Goal: Task Accomplishment & Management: Use online tool/utility

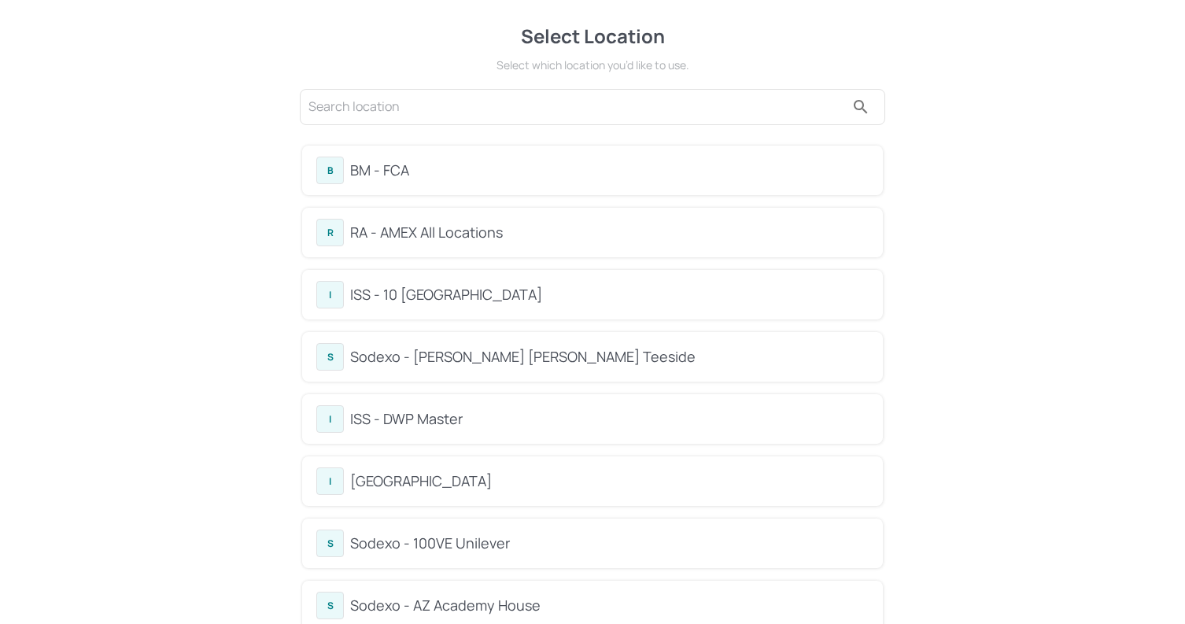
click at [466, 112] on input "text" at bounding box center [577, 106] width 537 height 25
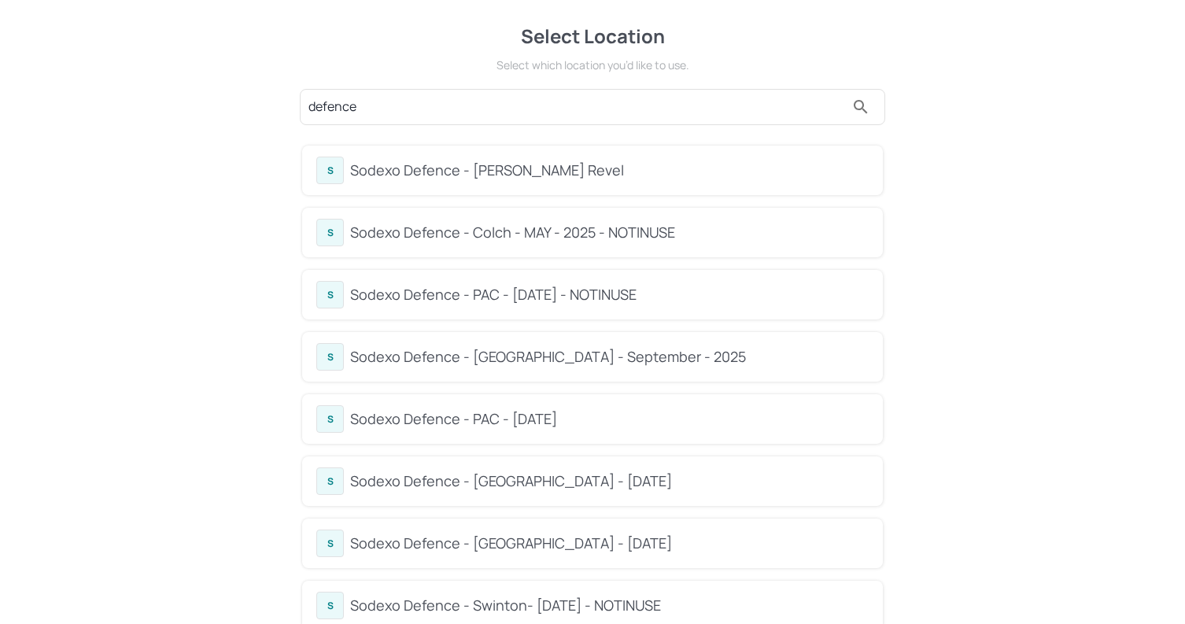
type input "defence"
click at [467, 422] on div "Sodexo Defence - PAC - [DATE]" at bounding box center [609, 418] width 519 height 21
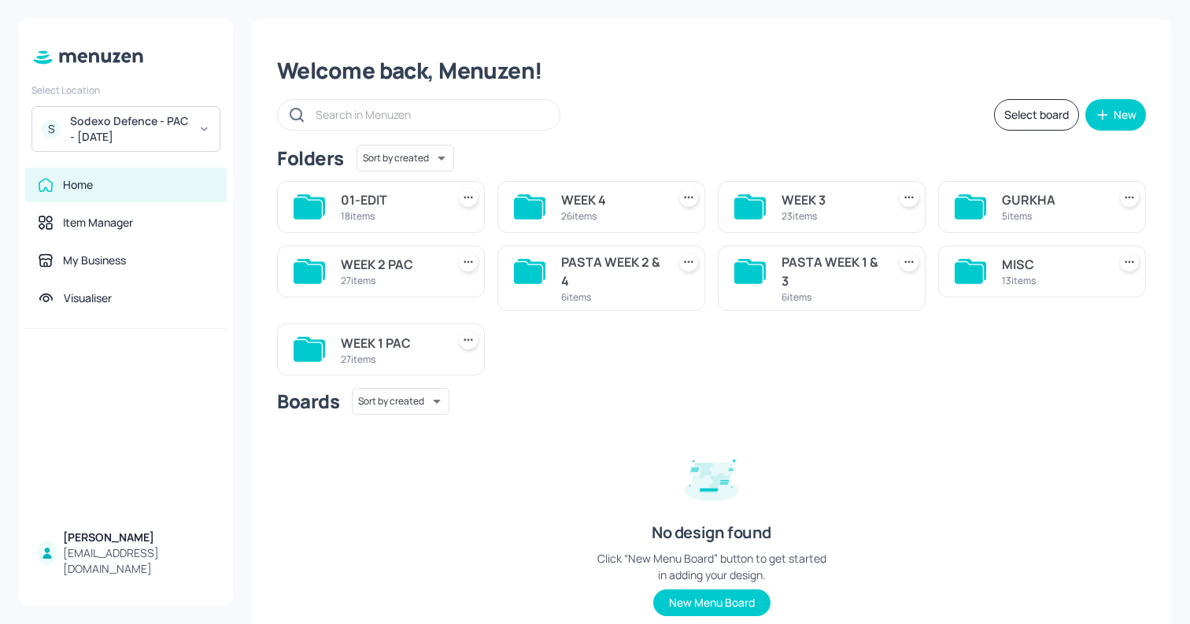
click at [381, 349] on div "WEEK 1 PAC" at bounding box center [390, 343] width 99 height 19
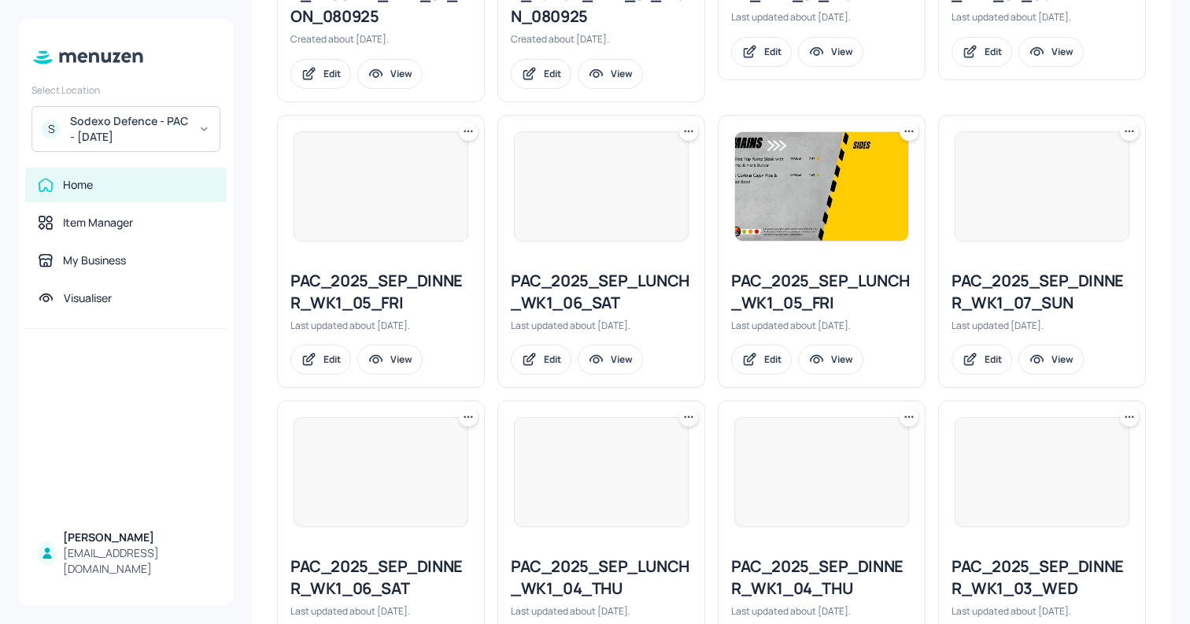
scroll to position [1647, 0]
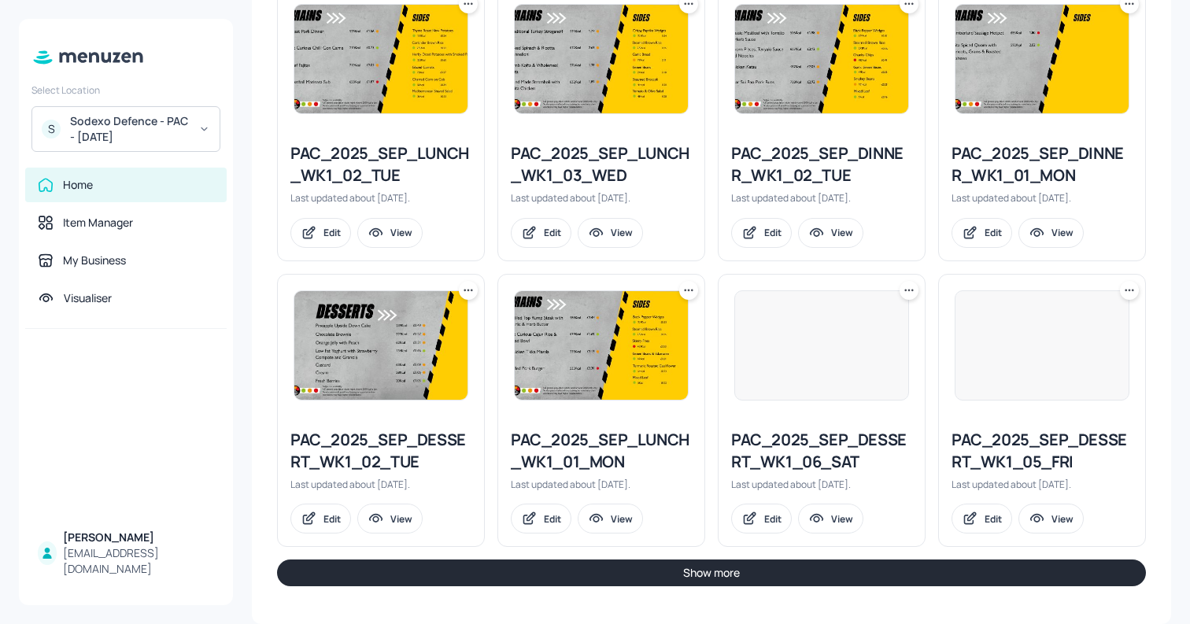
click at [723, 576] on button "Show more" at bounding box center [711, 573] width 869 height 27
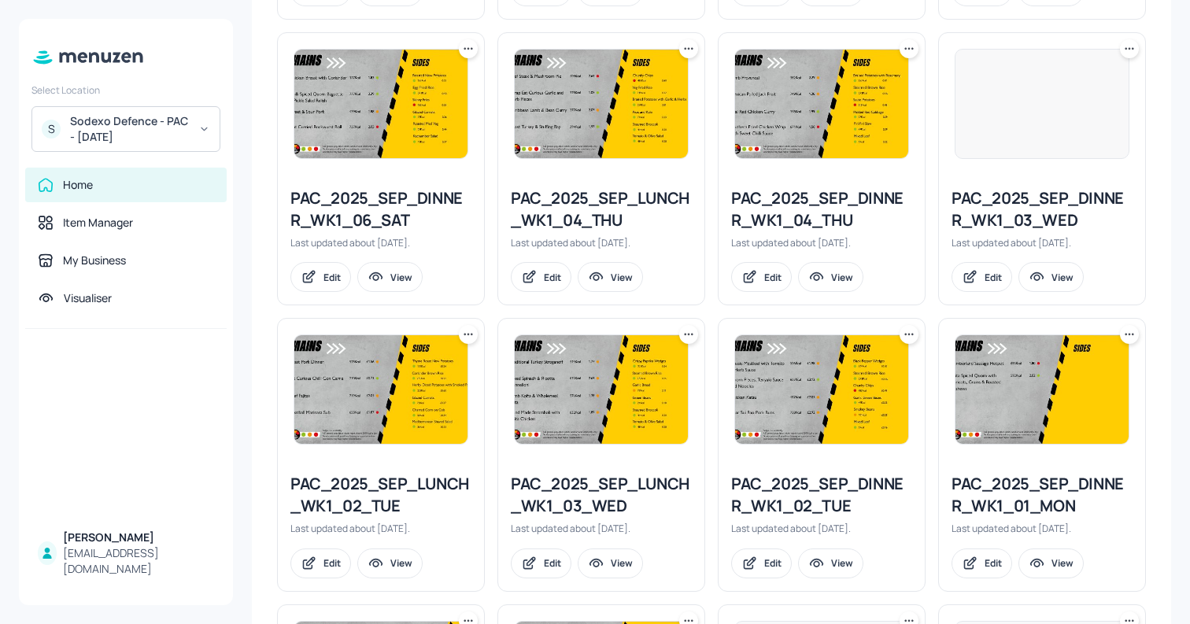
scroll to position [1318, 0]
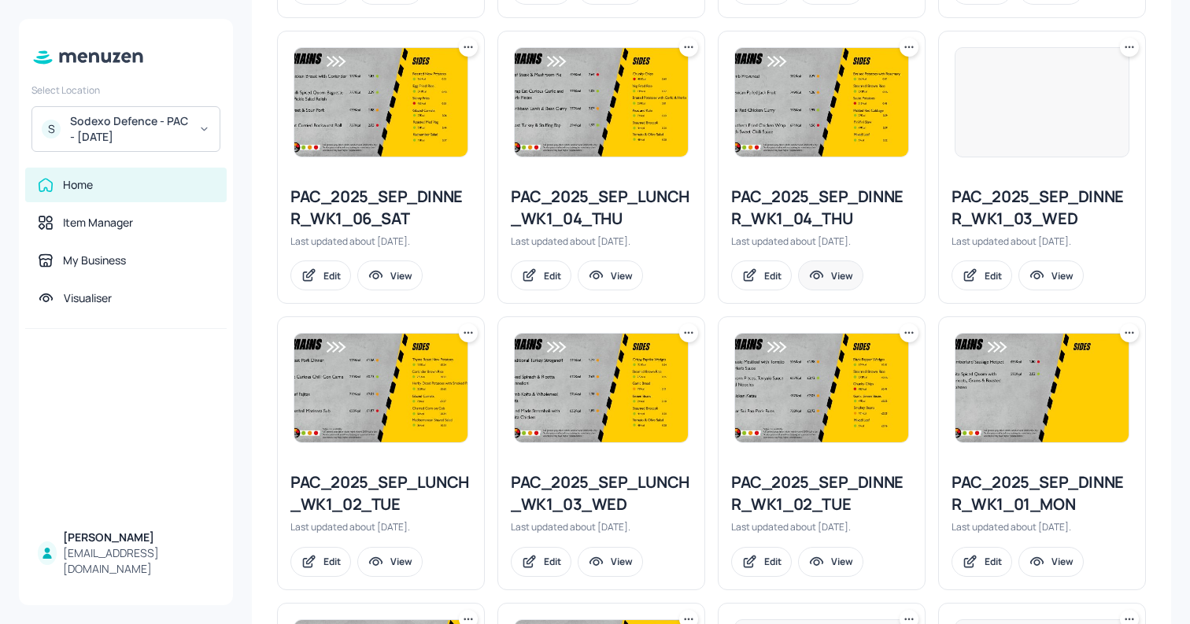
click at [839, 277] on div "View" at bounding box center [842, 275] width 22 height 13
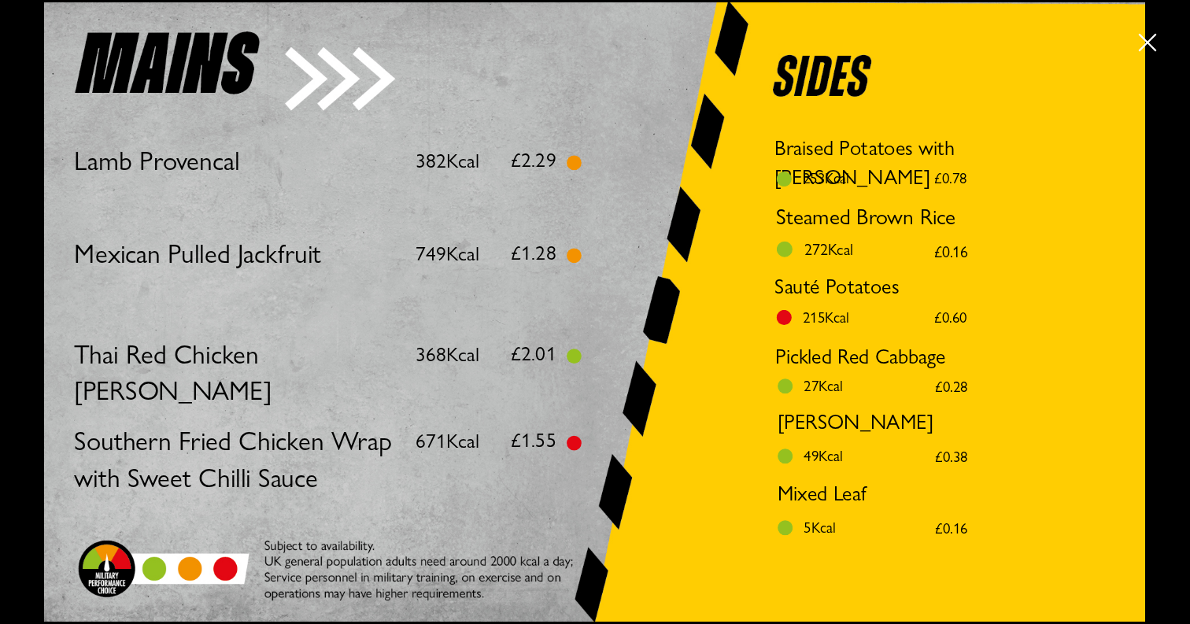
click at [1144, 45] on icon "button" at bounding box center [1148, 43] width 18 height 18
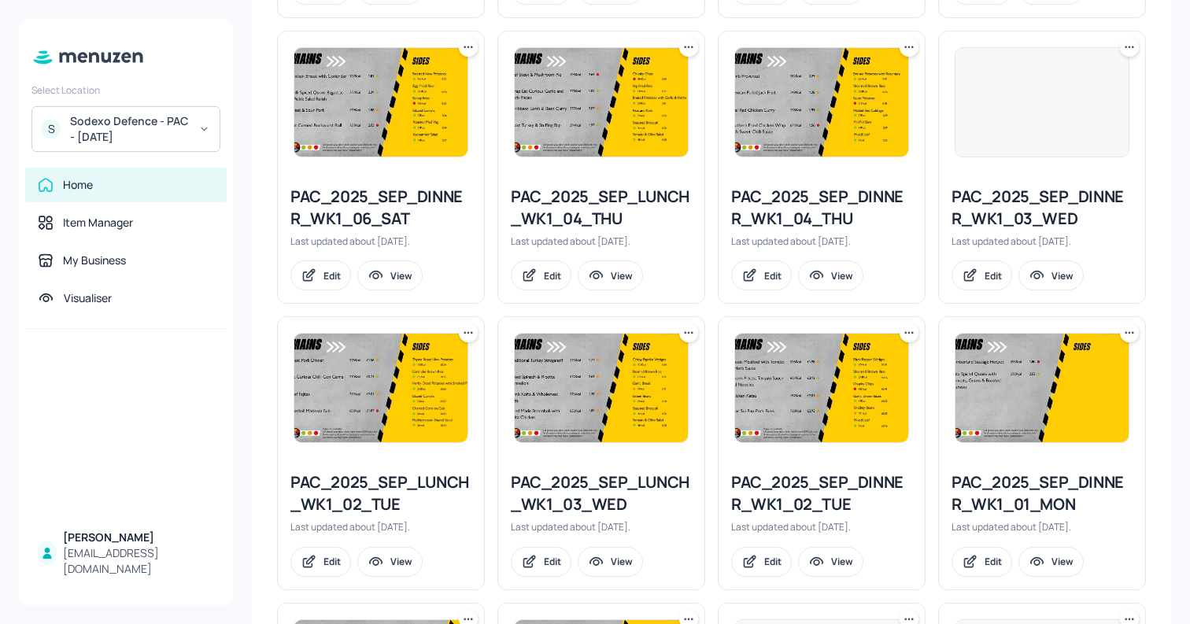
click at [910, 50] on icon at bounding box center [909, 47] width 16 height 16
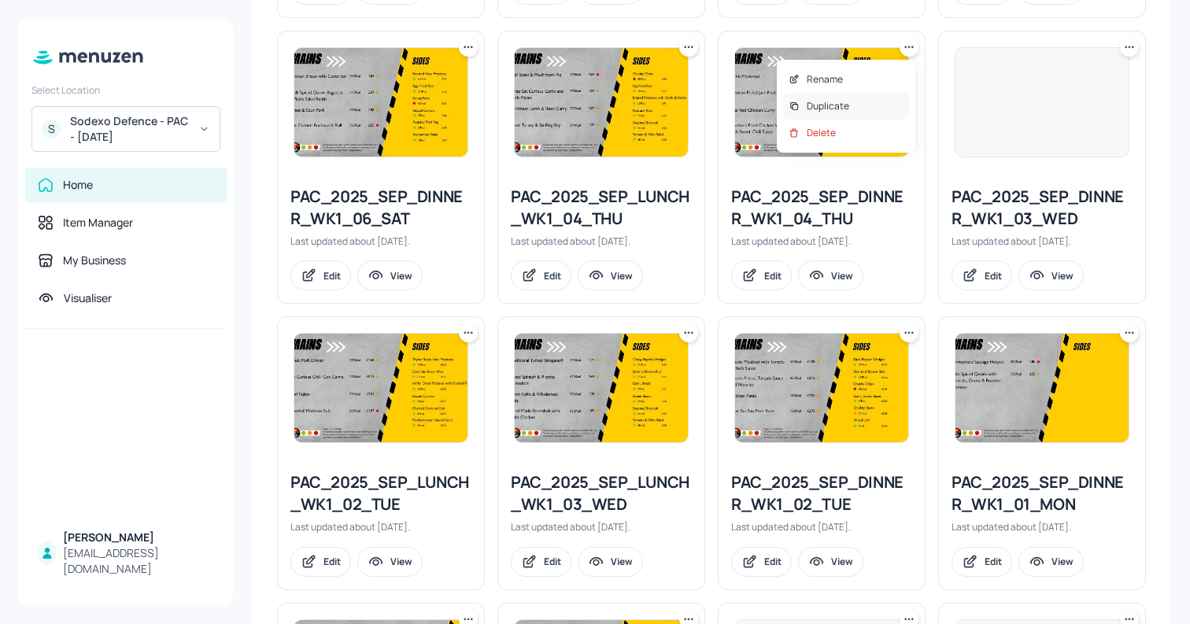
click at [872, 101] on div "Duplicate" at bounding box center [846, 106] width 126 height 27
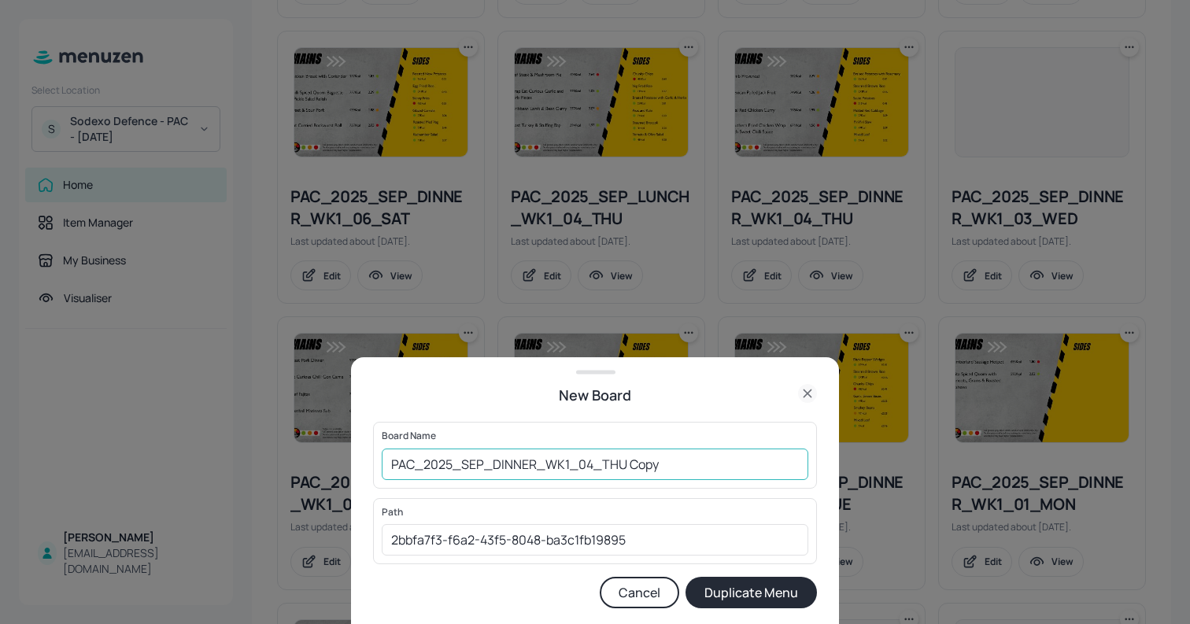
click at [650, 462] on input "PAC_2025_SEP_DINNER_WK1_04_THU Copy" at bounding box center [595, 464] width 427 height 31
click at [459, 463] on input "01_ED_PAC_2025_SEP_DINNER_WK1_04_THU 091025" at bounding box center [595, 464] width 427 height 31
click at [448, 466] on input "01_ED_PAC_2025_SEP_DINNER_WK1_04_THU 091025" at bounding box center [595, 464] width 427 height 31
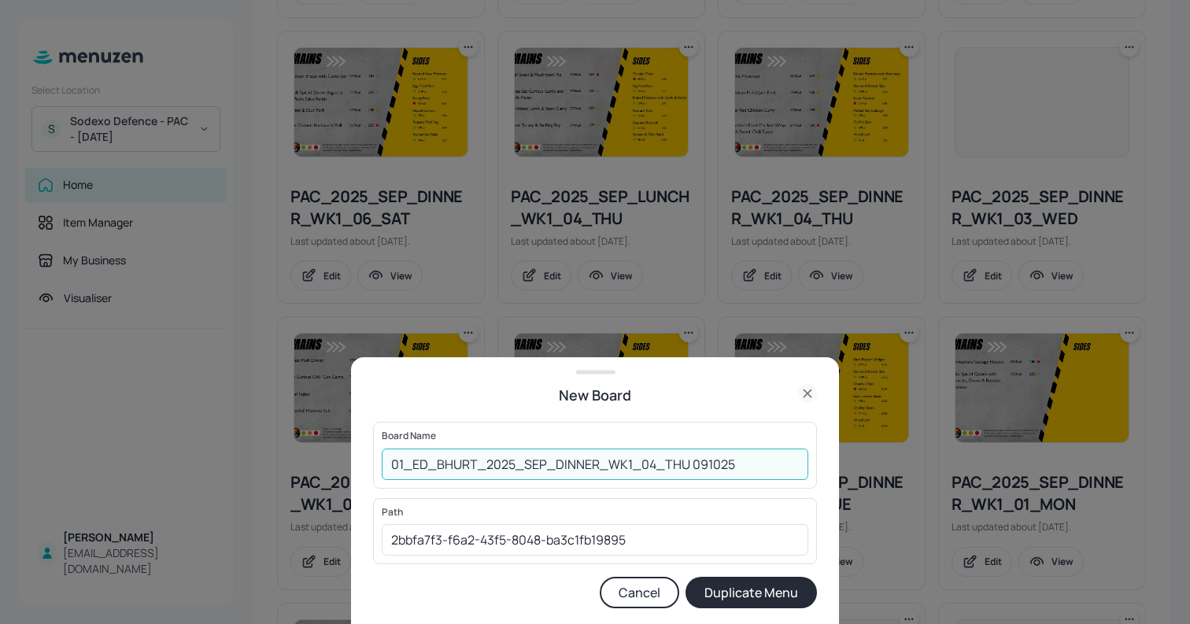
type input "01_ED_BHURT_2025_SEP_DINNER_WK1_04_THU 091025"
click at [748, 593] on button "Duplicate Menu" at bounding box center [750, 592] width 131 height 31
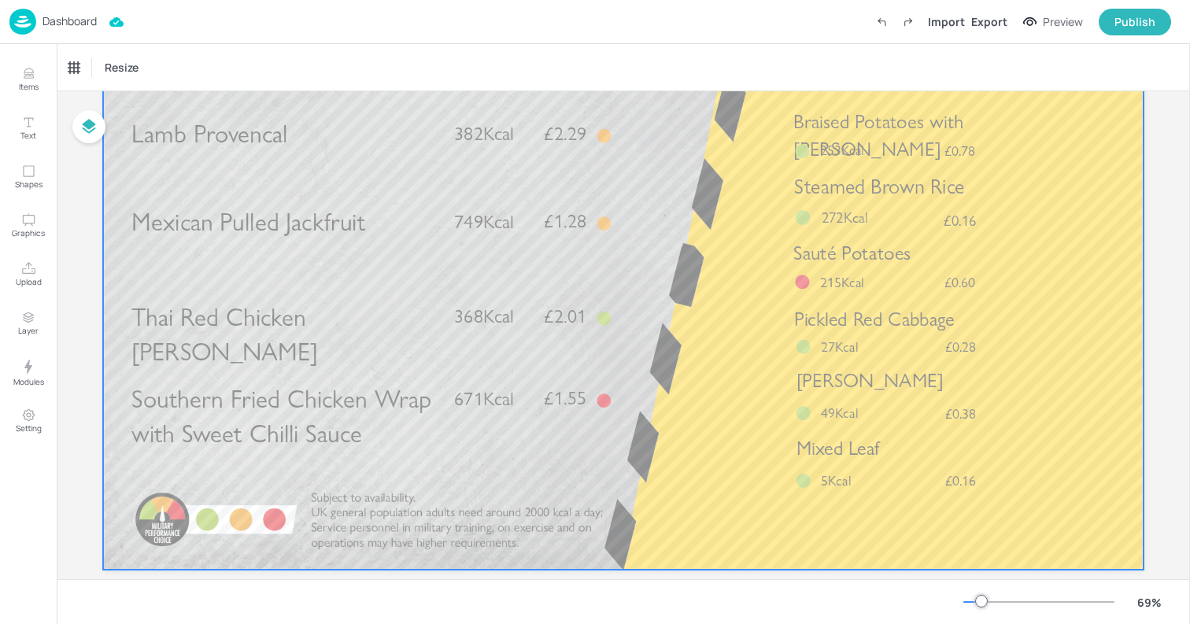
scroll to position [158, 0]
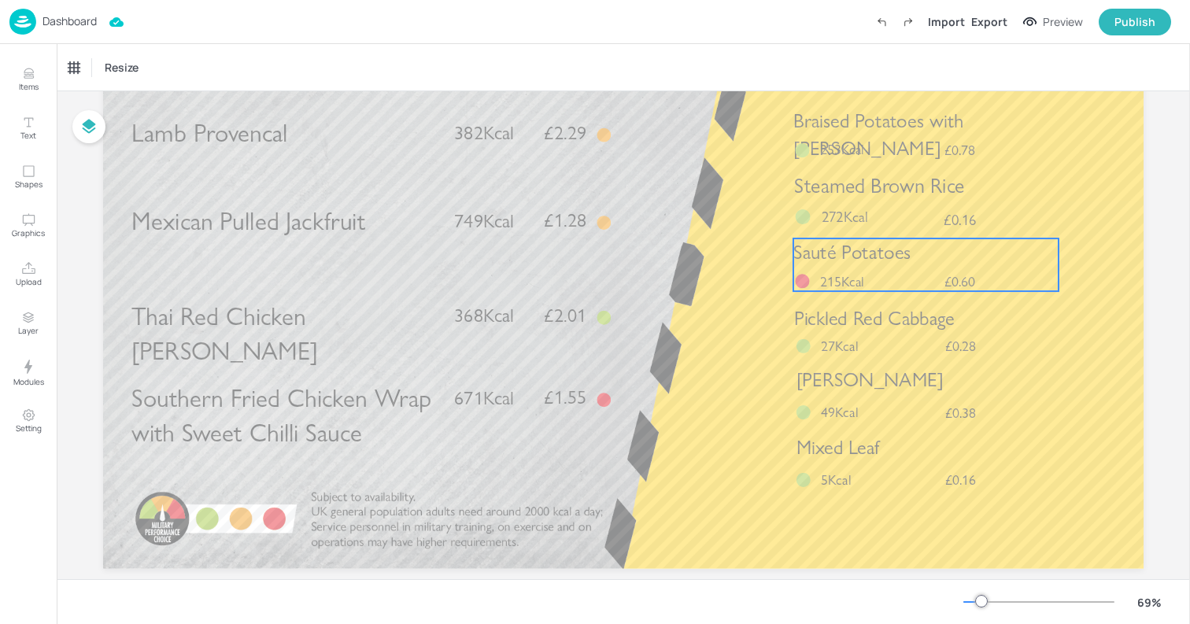
click at [955, 255] on p "Sauté Potatoes" at bounding box center [925, 252] width 265 height 28
click at [929, 205] on icon at bounding box center [926, 211] width 13 height 13
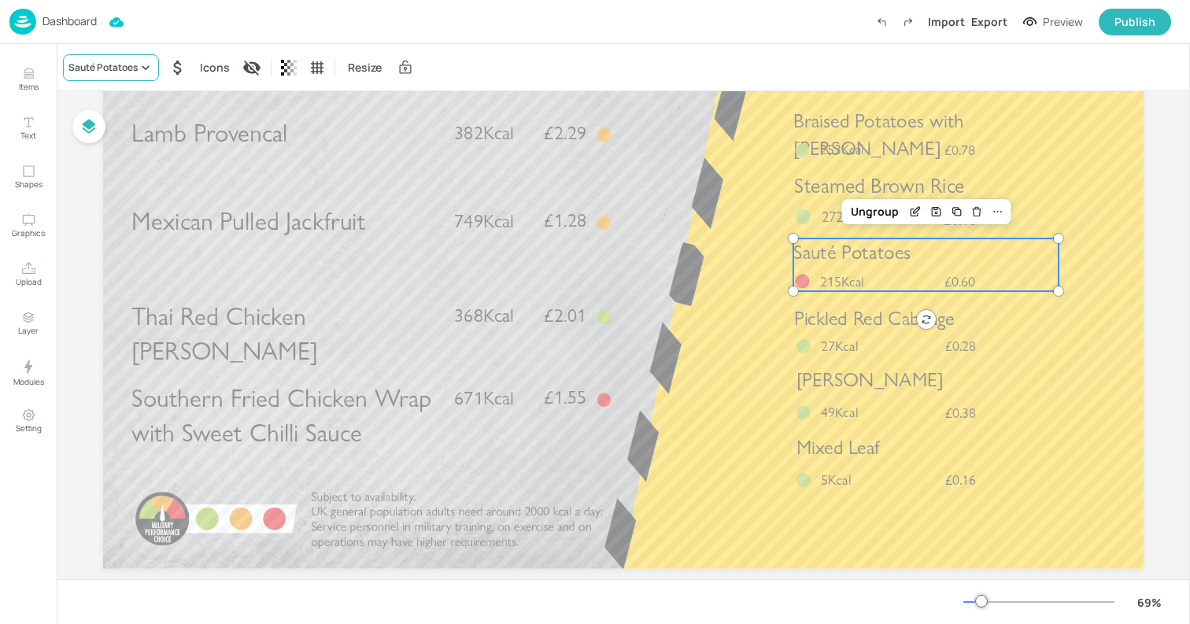
click at [118, 62] on div "Sauté Potatoes" at bounding box center [102, 68] width 69 height 14
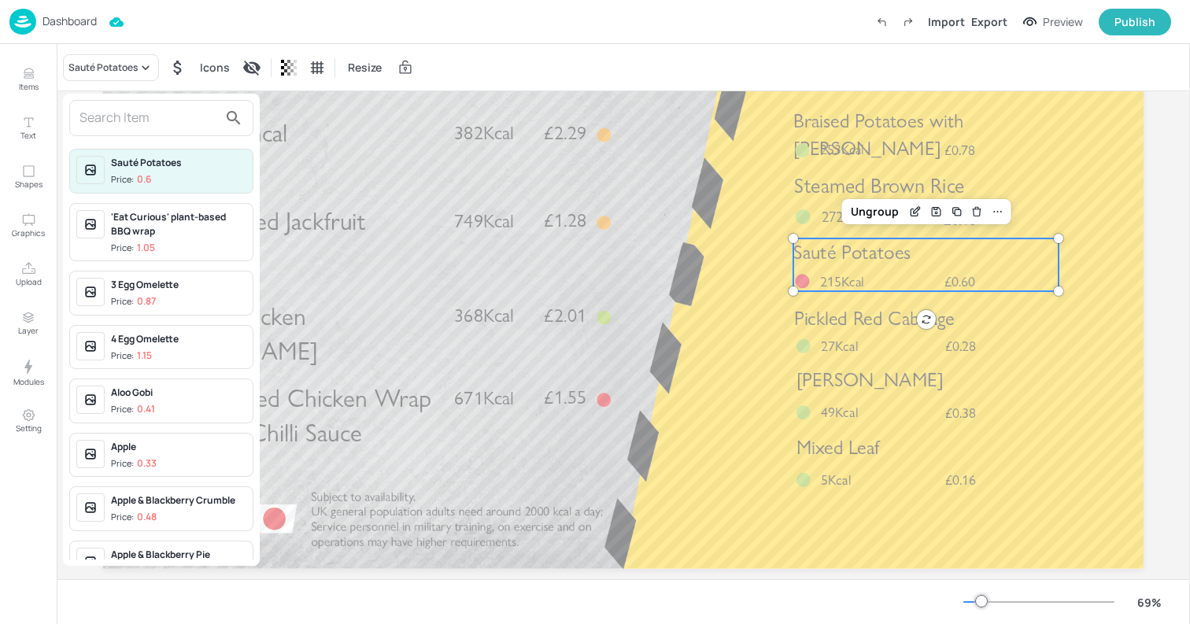
click at [153, 123] on input "text" at bounding box center [148, 117] width 139 height 25
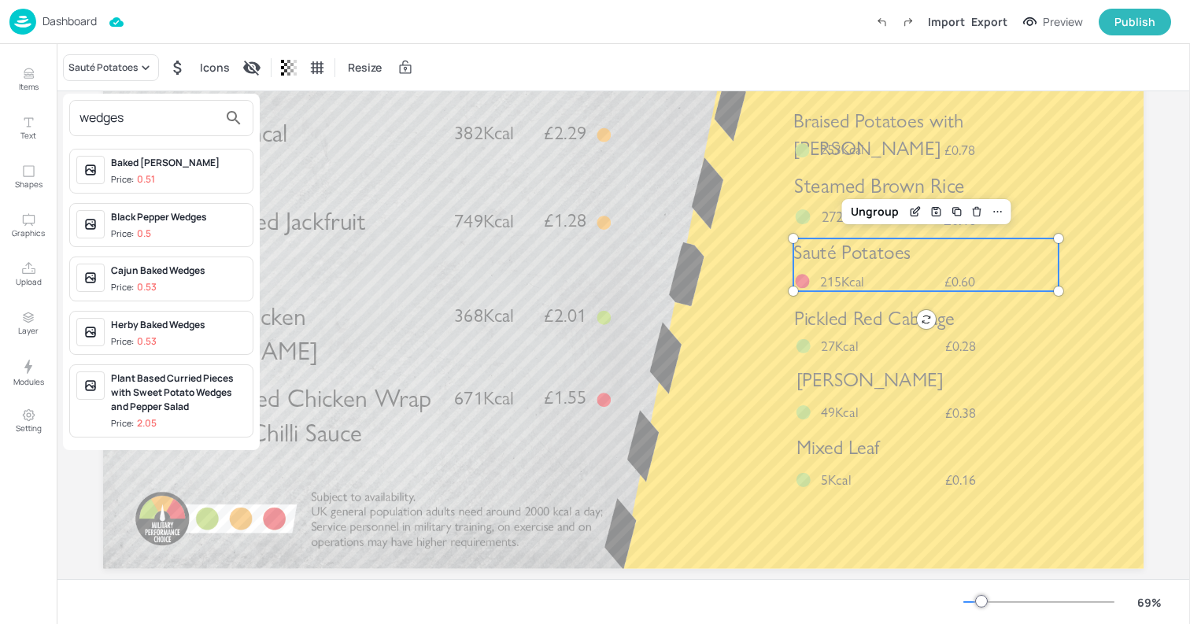
type input "wedges"
click at [194, 218] on div "Black Pepper Wedges" at bounding box center [178, 217] width 135 height 14
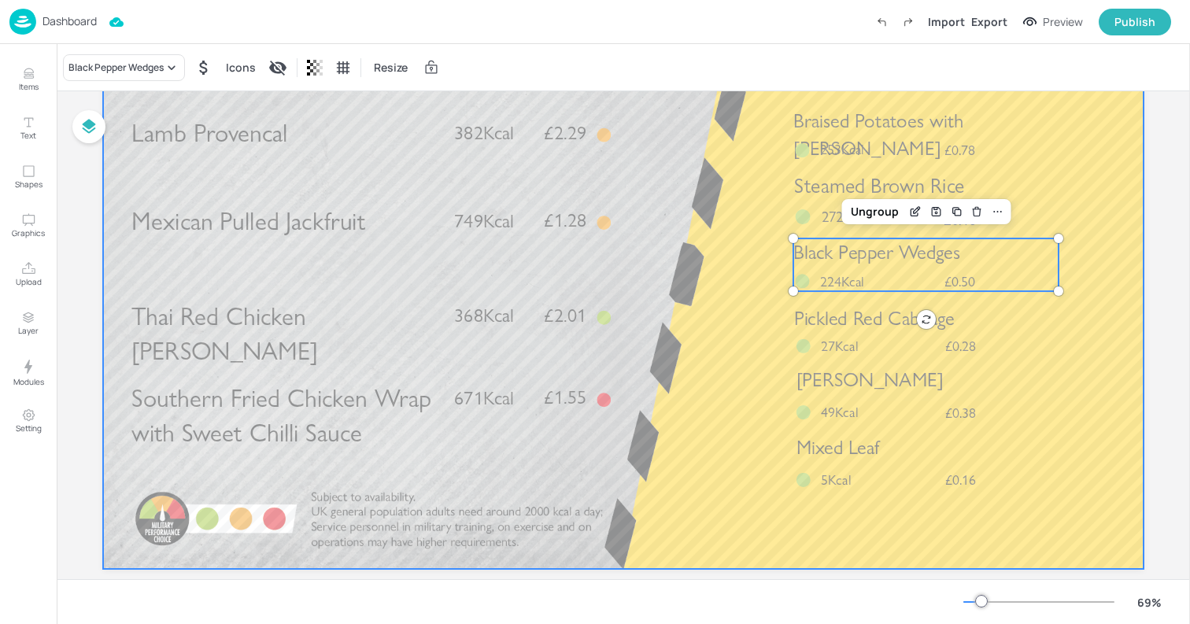
click at [1107, 231] on div at bounding box center [623, 276] width 1040 height 586
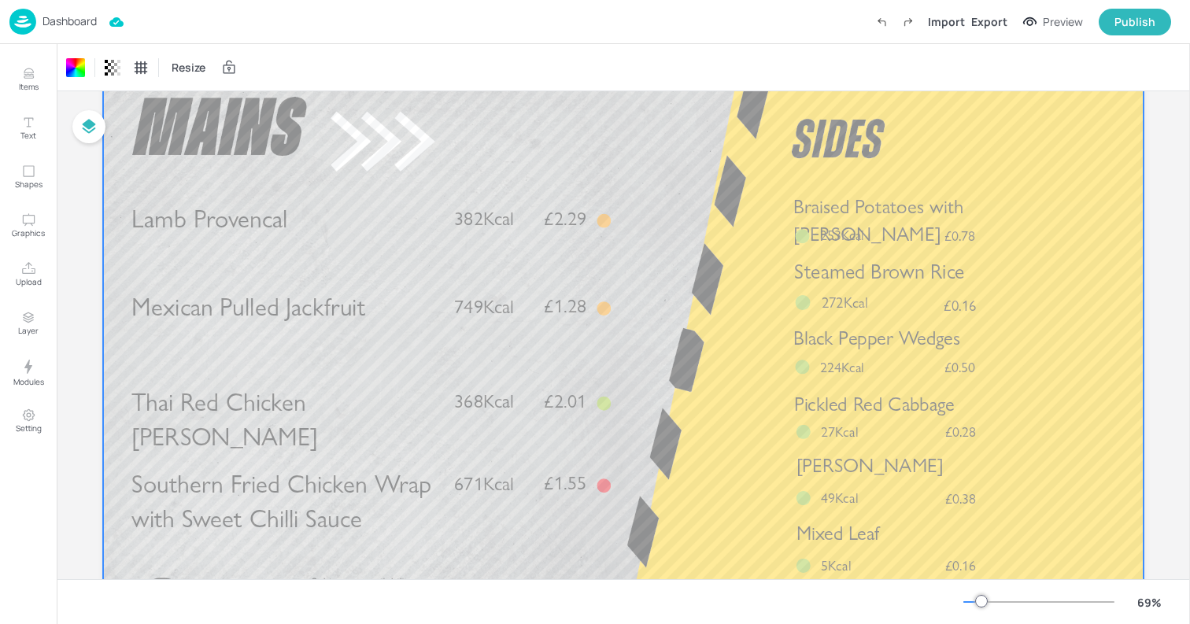
scroll to position [0, 0]
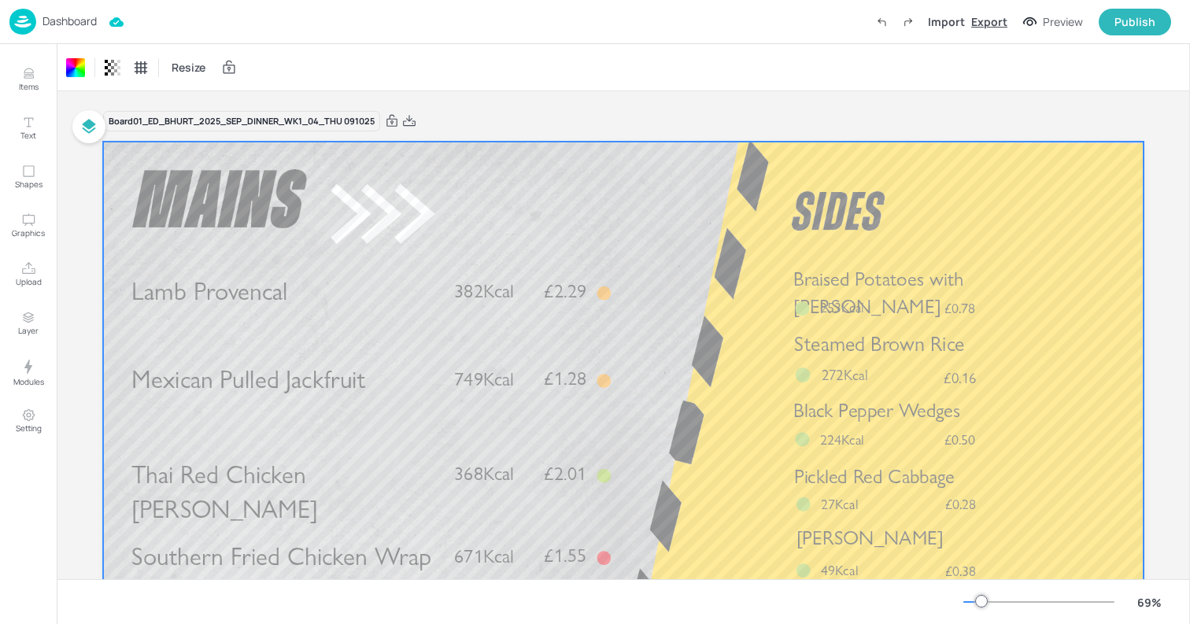
click at [1003, 24] on div "Export" at bounding box center [989, 21] width 36 height 17
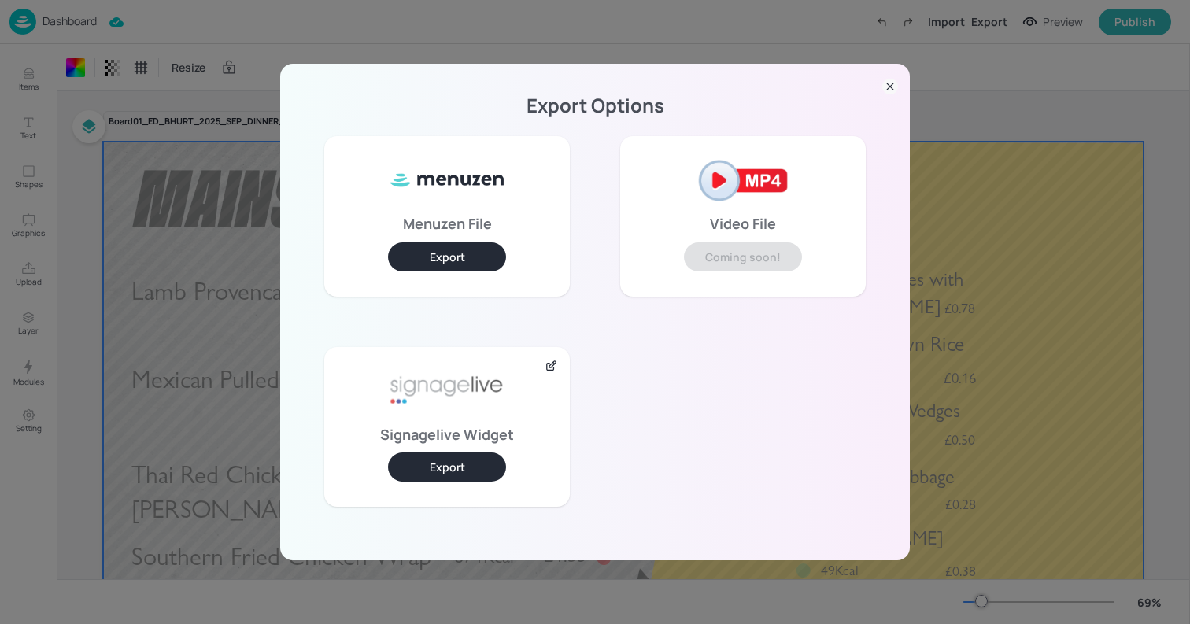
click at [465, 464] on button "Export" at bounding box center [447, 467] width 118 height 29
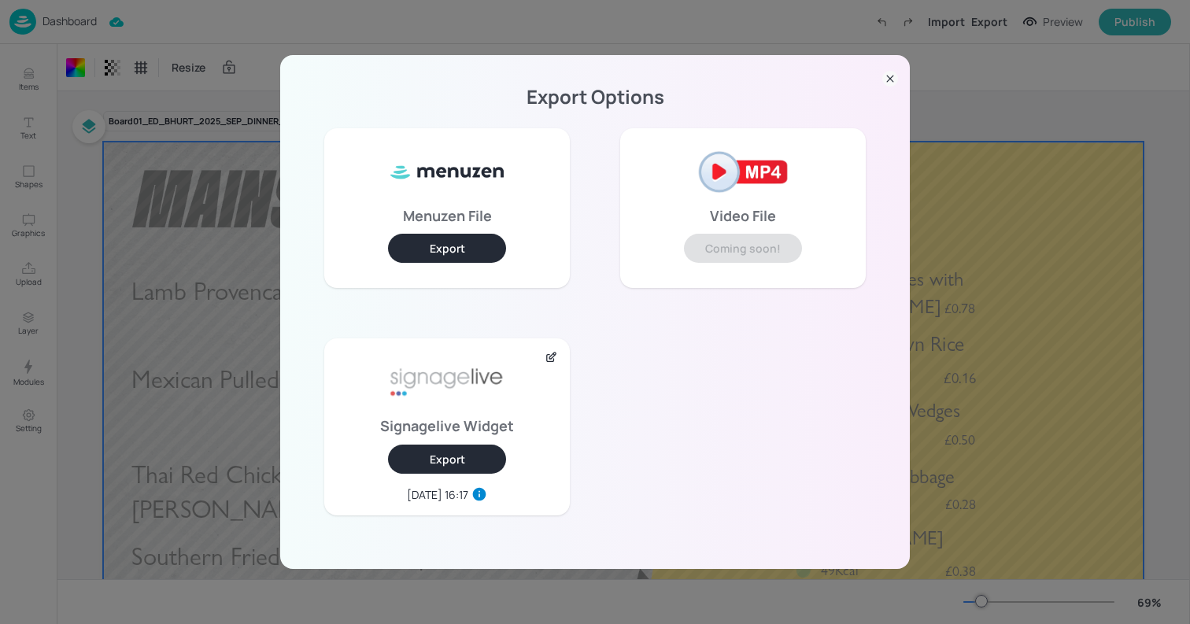
click at [897, 83] on icon at bounding box center [890, 79] width 16 height 16
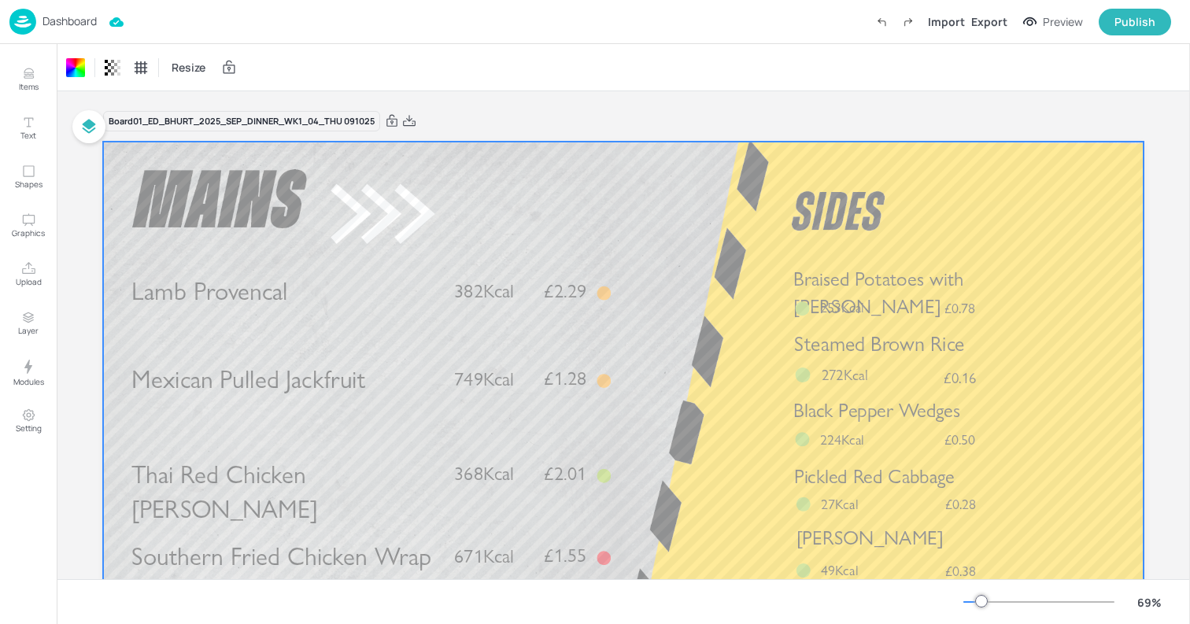
click at [79, 27] on p "Dashboard" at bounding box center [69, 21] width 54 height 11
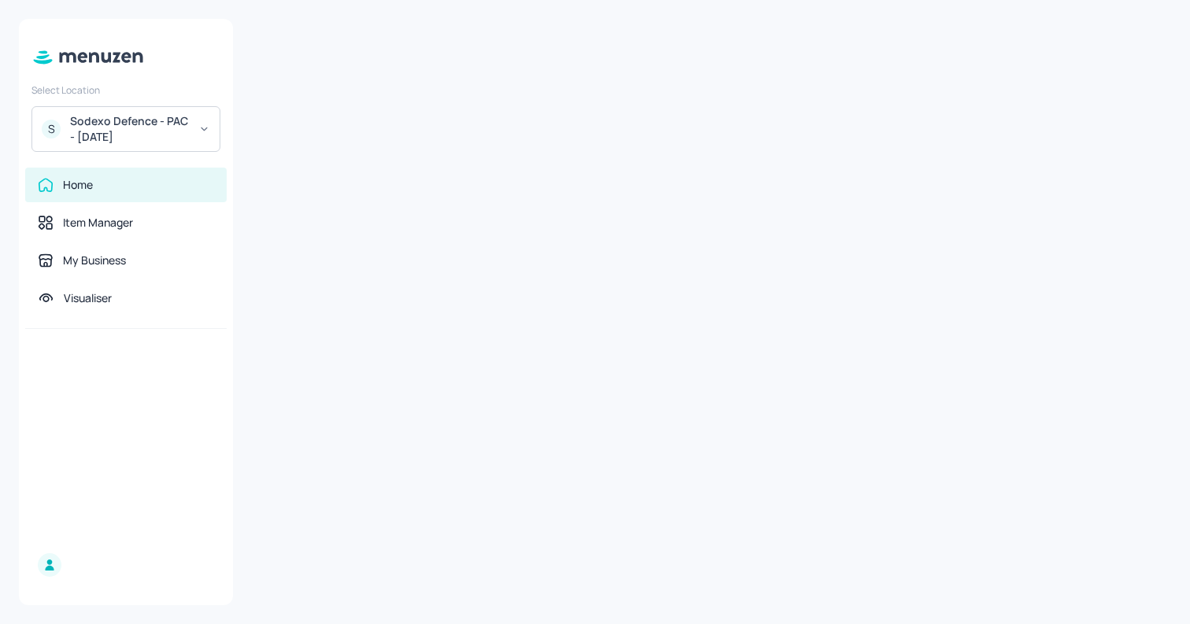
click at [420, 123] on div at bounding box center [711, 312] width 919 height 586
